Goal: Browse casually

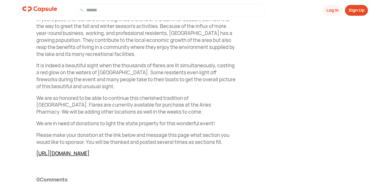
scroll to position [280, 0]
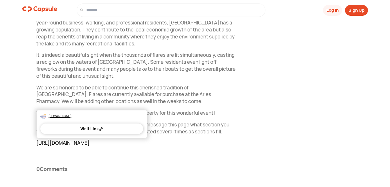
click at [89, 144] on link "https://www.visitindianlakeohio.com/ringoffire" at bounding box center [62, 142] width 53 height 7
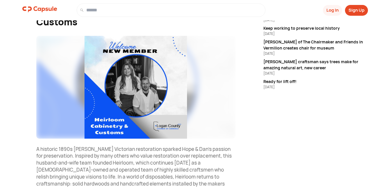
scroll to position [97, 0]
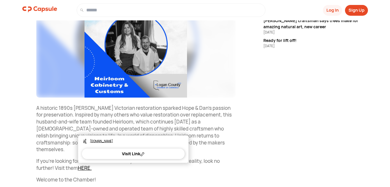
click at [86, 164] on link "HERE." at bounding box center [85, 167] width 14 height 7
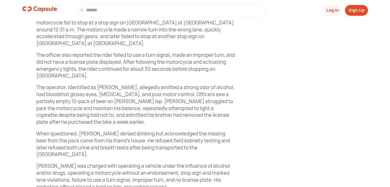
scroll to position [203, 0]
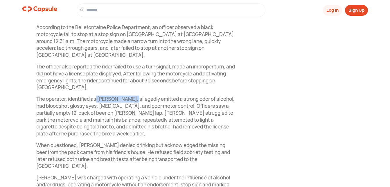
drag, startPoint x: 97, startPoint y: 98, endPoint x: 130, endPoint y: 101, distance: 33.2
click at [130, 101] on p "The operator, identified as [PERSON_NAME], allegedly emitted a strong odor of a…" at bounding box center [135, 116] width 199 height 42
